Goal: Information Seeking & Learning: Learn about a topic

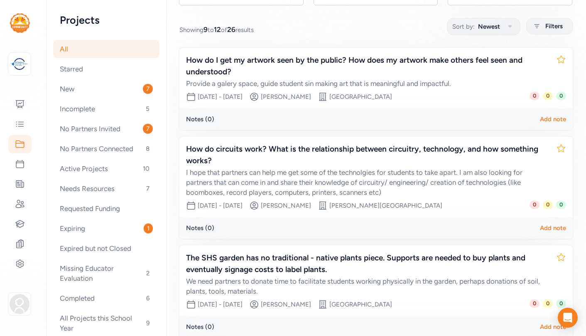
scroll to position [91, 0]
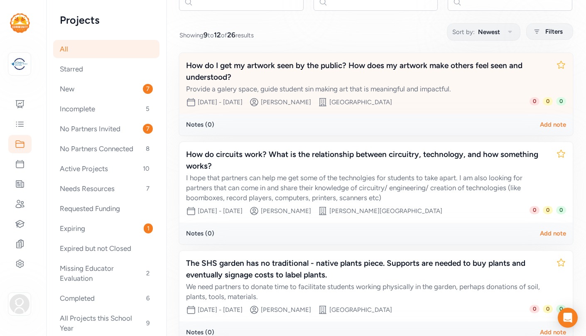
click at [237, 77] on div "How do I get my artwork seen by the public? How does my artwork make others fee…" at bounding box center [367, 71] width 363 height 23
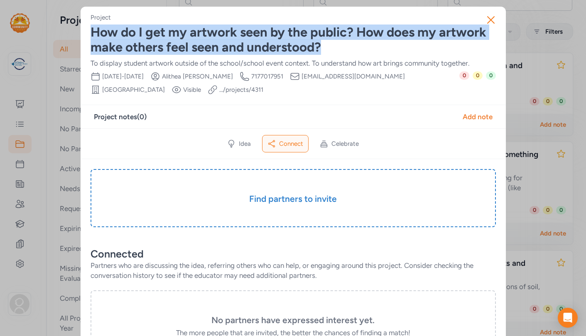
drag, startPoint x: 326, startPoint y: 48, endPoint x: 91, endPoint y: 35, distance: 235.7
click at [91, 35] on div "How do I get my artwork seen by the public? How does my artwork make others fee…" at bounding box center [292, 40] width 405 height 30
copy div "How do I get my artwork seen by the public? How does my artwork make others fee…"
click at [491, 17] on icon "button" at bounding box center [490, 19] width 13 height 13
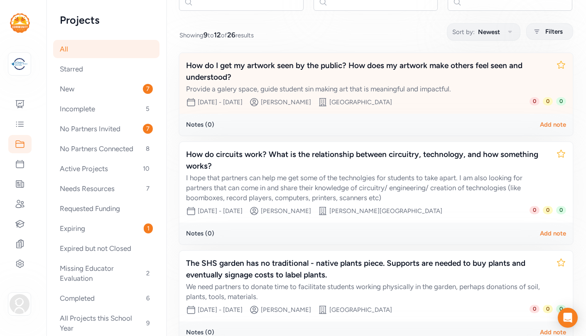
click at [262, 65] on div "How do I get my artwork seen by the public? How does my artwork make others fee…" at bounding box center [367, 71] width 363 height 23
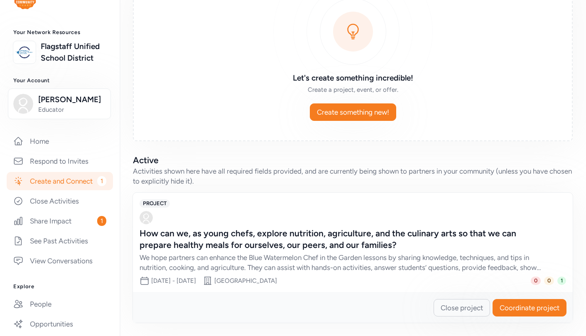
scroll to position [31, 0]
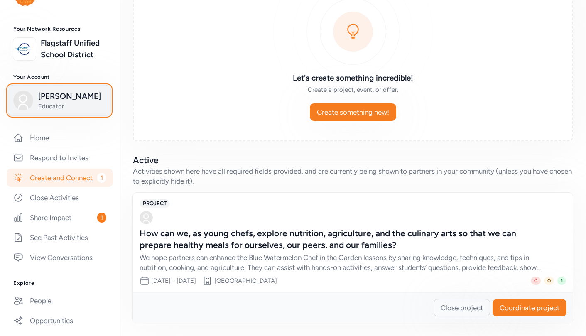
click at [81, 101] on span "Sheryl Wells" at bounding box center [71, 96] width 67 height 12
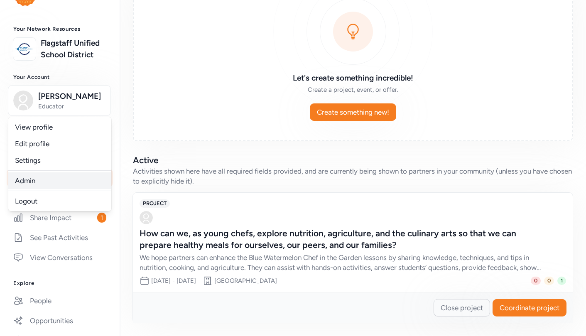
click at [71, 177] on link "Admin" at bounding box center [59, 180] width 103 height 17
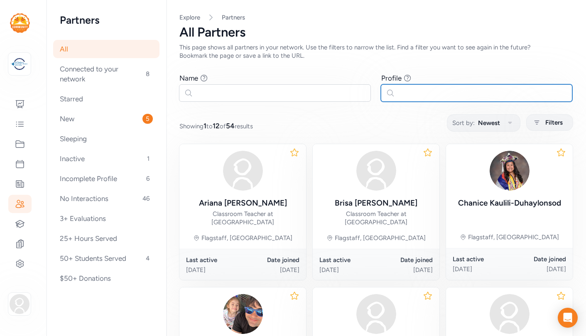
click at [405, 93] on input "text" at bounding box center [477, 92] width 192 height 17
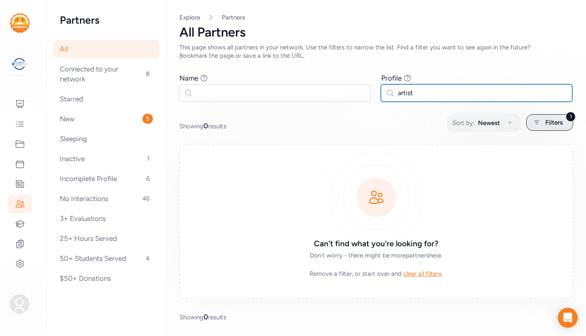
type input "artist"
click at [552, 122] on span "Filters" at bounding box center [553, 122] width 17 height 10
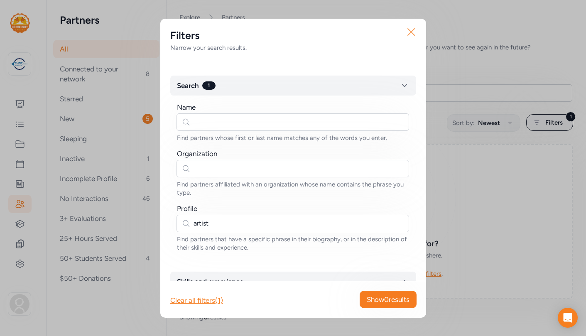
click at [409, 32] on icon "button" at bounding box center [410, 31] width 13 height 13
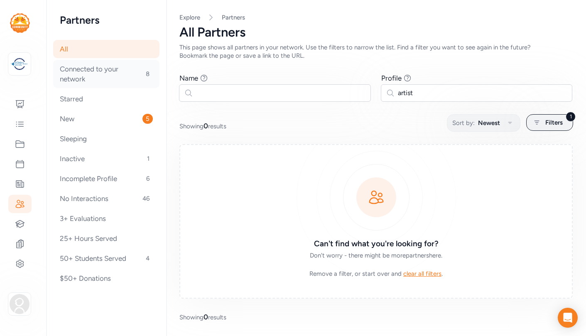
click at [103, 73] on div "Connected to your network 8" at bounding box center [106, 74] width 106 height 28
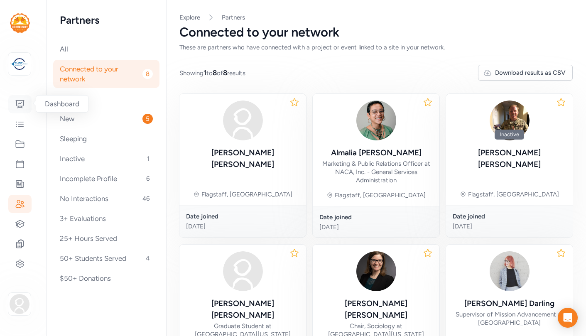
click at [21, 103] on icon at bounding box center [20, 103] width 8 height 7
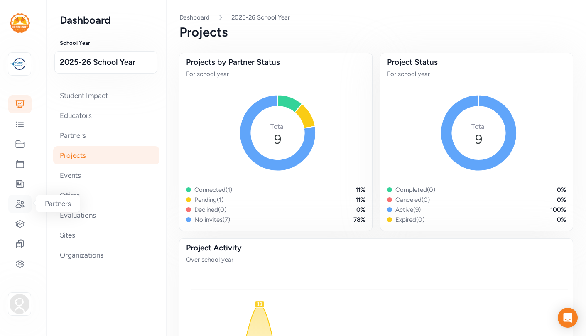
click at [22, 203] on icon at bounding box center [20, 204] width 10 height 10
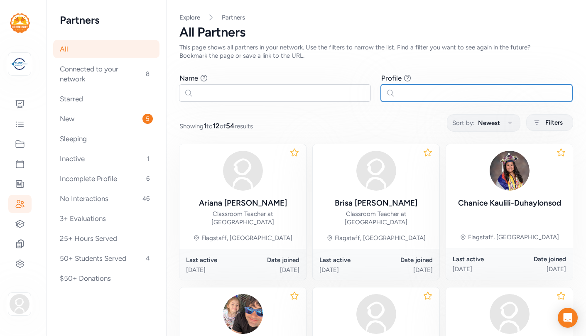
click at [423, 93] on input "text" at bounding box center [477, 92] width 192 height 17
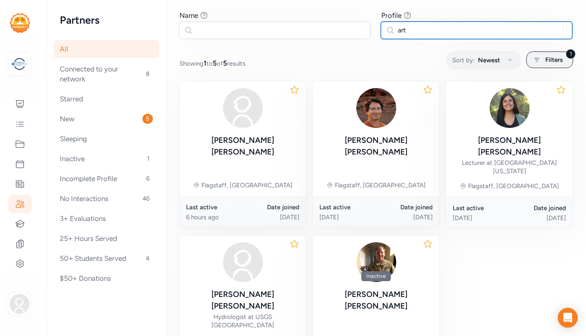
scroll to position [54, 0]
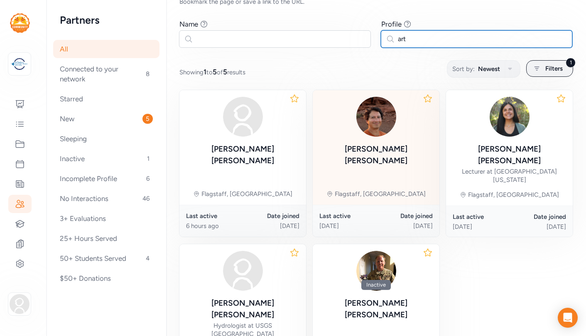
type input "art"
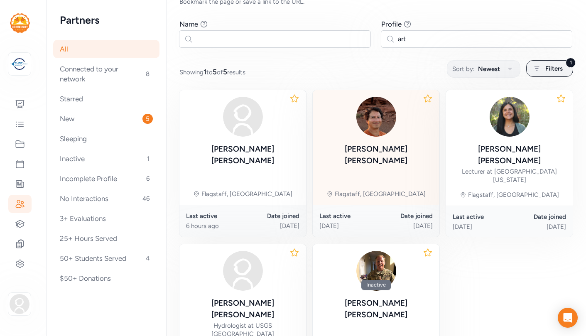
click at [409, 154] on div "Franklyn Telles Flagstaff, AZ" at bounding box center [375, 147] width 127 height 115
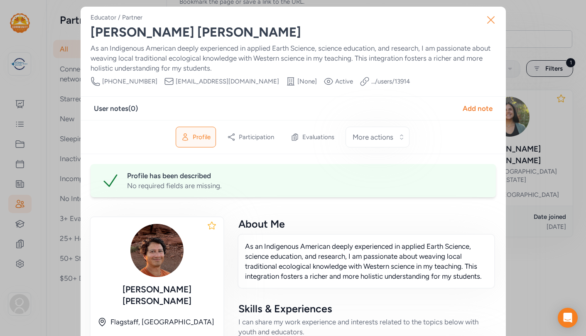
click at [489, 22] on icon "button" at bounding box center [490, 19] width 13 height 13
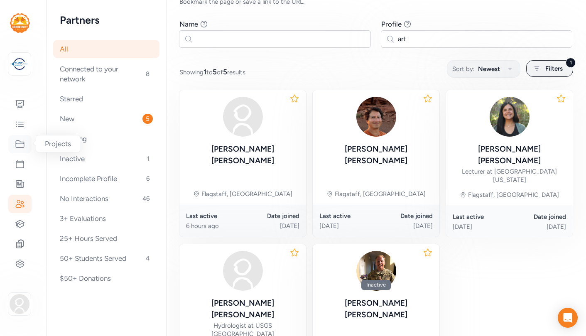
click at [21, 144] on icon at bounding box center [20, 144] width 10 height 10
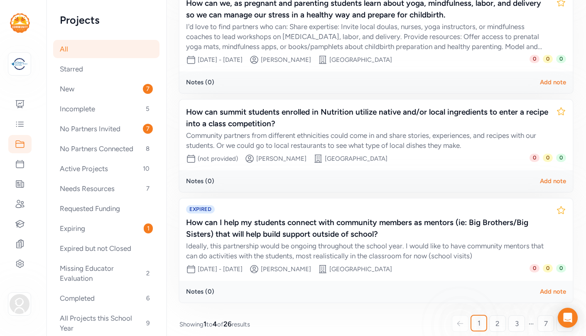
scroll to position [261, 0]
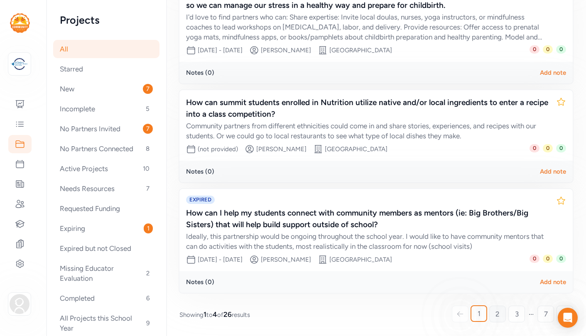
click at [500, 313] on link "2" at bounding box center [497, 313] width 17 height 17
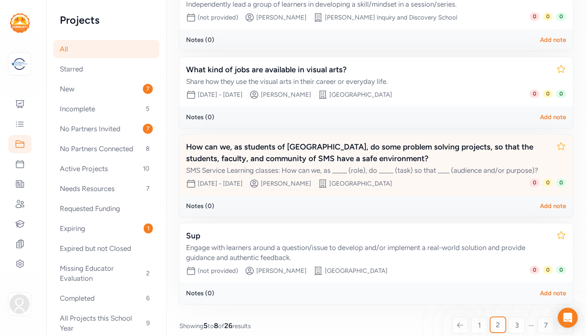
scroll to position [175, 0]
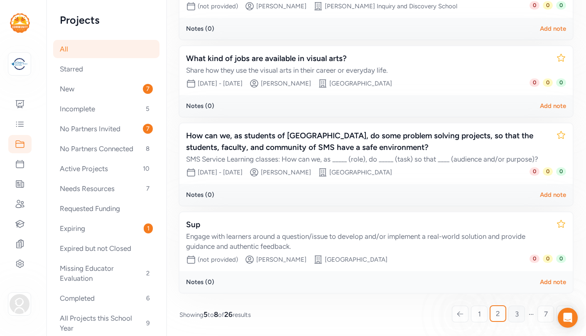
click at [516, 313] on span "3" at bounding box center [517, 314] width 4 height 10
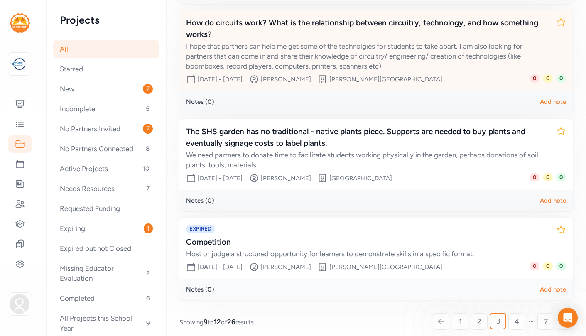
scroll to position [230, 0]
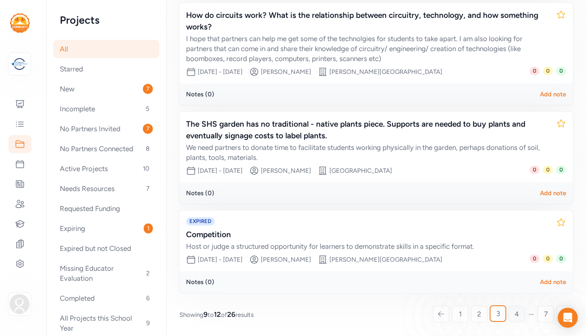
click at [518, 316] on span "4" at bounding box center [516, 314] width 5 height 10
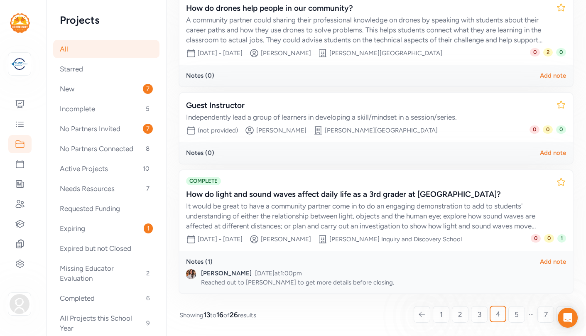
scroll to position [257, 0]
click at [519, 315] on link "5" at bounding box center [516, 313] width 17 height 17
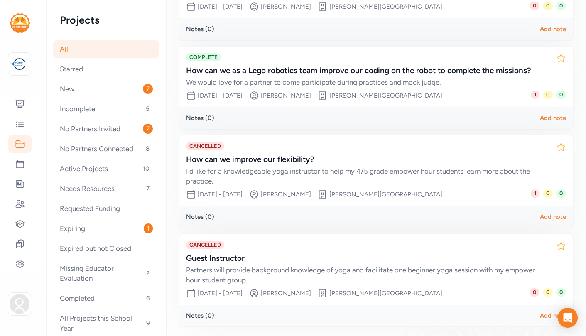
scroll to position [242, 0]
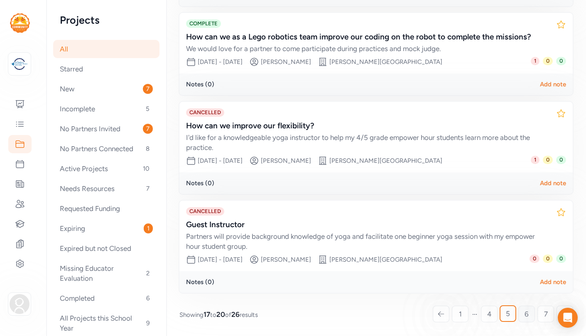
click at [528, 315] on span "6" at bounding box center [526, 314] width 4 height 10
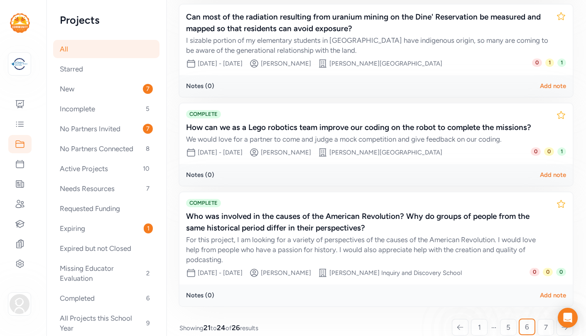
scroll to position [242, 0]
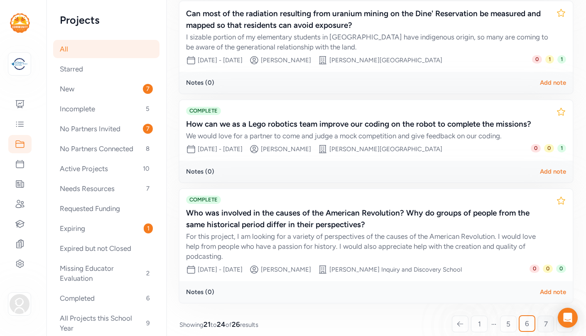
click at [544, 319] on span "7" at bounding box center [546, 324] width 4 height 10
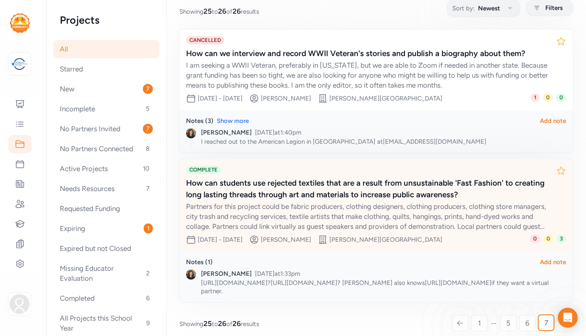
scroll to position [124, 0]
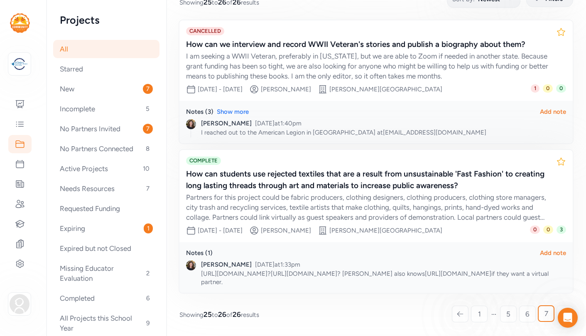
click at [460, 314] on icon at bounding box center [460, 313] width 6 height 5
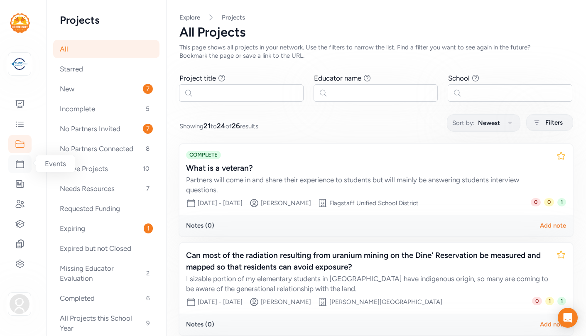
click at [19, 164] on icon at bounding box center [20, 164] width 10 height 10
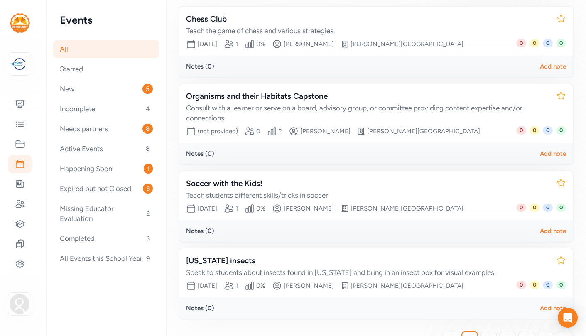
scroll to position [163, 0]
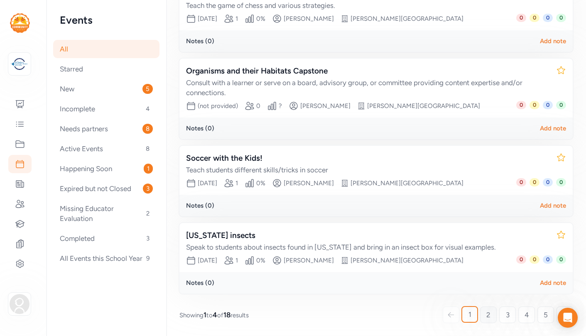
click at [483, 315] on link "2" at bounding box center [488, 314] width 17 height 17
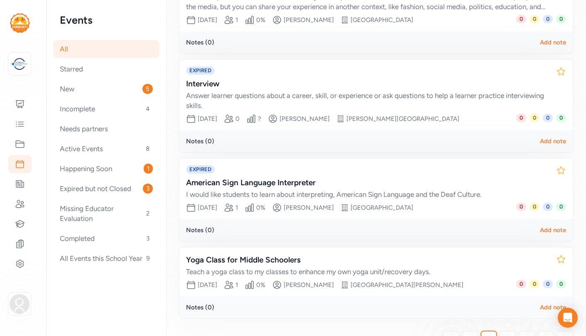
scroll to position [206, 0]
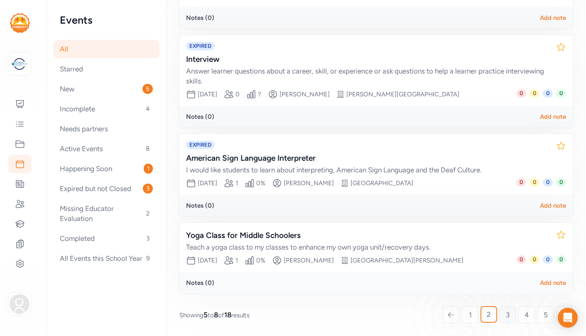
click at [506, 315] on span "3" at bounding box center [507, 315] width 4 height 10
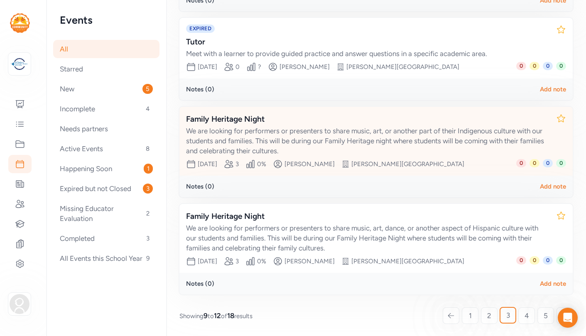
scroll to position [226, 0]
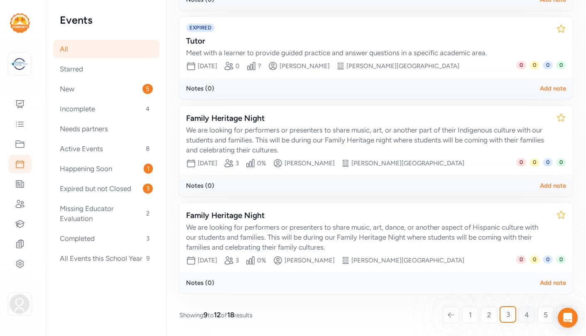
click at [525, 315] on span "4" at bounding box center [526, 315] width 5 height 10
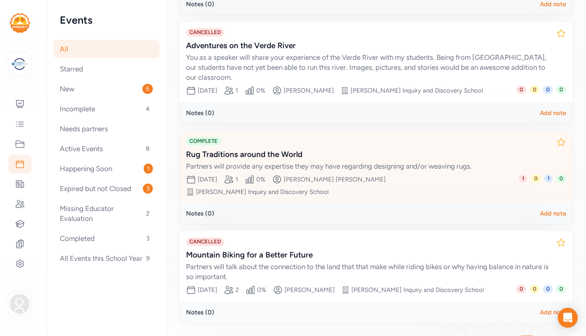
scroll to position [217, 0]
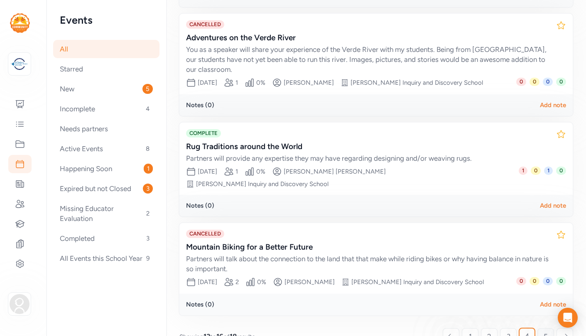
click at [544, 331] on span "5" at bounding box center [545, 336] width 4 height 10
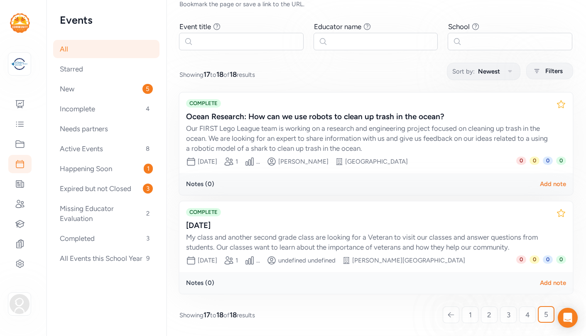
scroll to position [51, 0]
click at [451, 316] on icon at bounding box center [450, 314] width 7 height 8
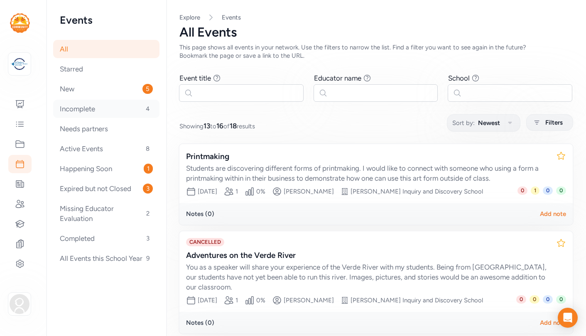
click at [78, 108] on div "Incomplete 4" at bounding box center [106, 109] width 106 height 18
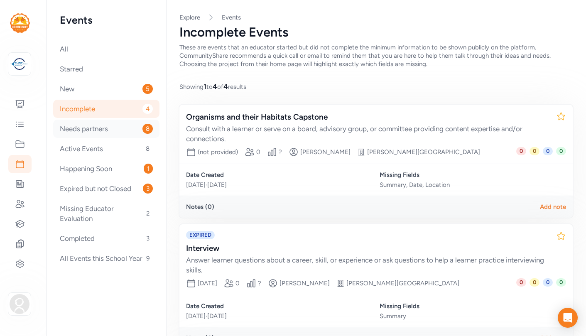
click at [95, 128] on div "Needs partners 8" at bounding box center [106, 129] width 106 height 18
